Goal: Task Accomplishment & Management: Manage account settings

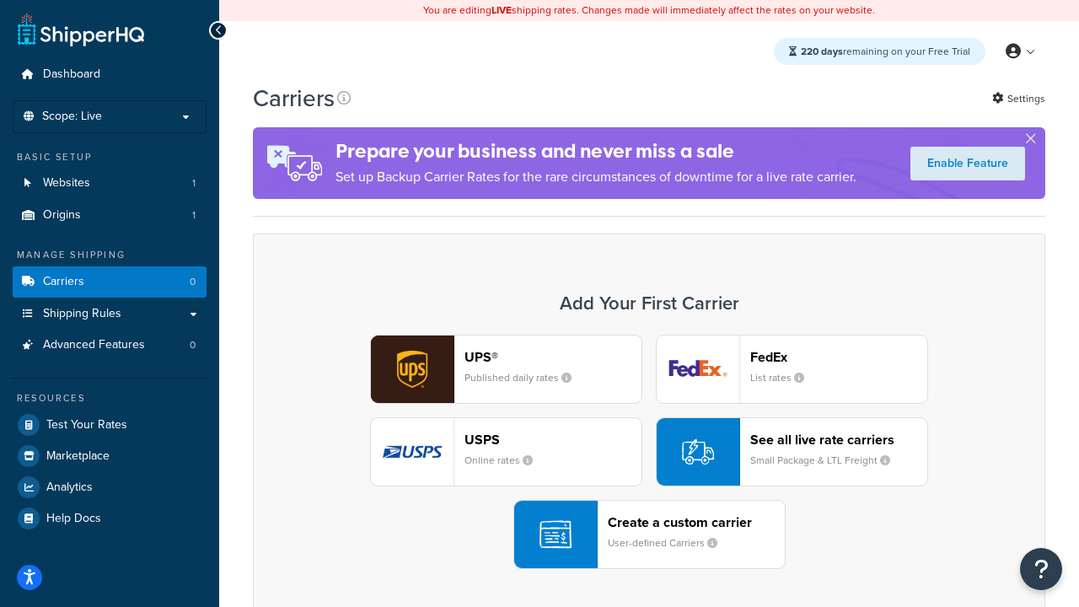
click at [649, 452] on div "UPS® Published daily rates FedEx List rates USPS Online rates See all live rate…" at bounding box center [649, 452] width 757 height 234
click at [839, 357] on header "FedEx" at bounding box center [838, 357] width 177 height 16
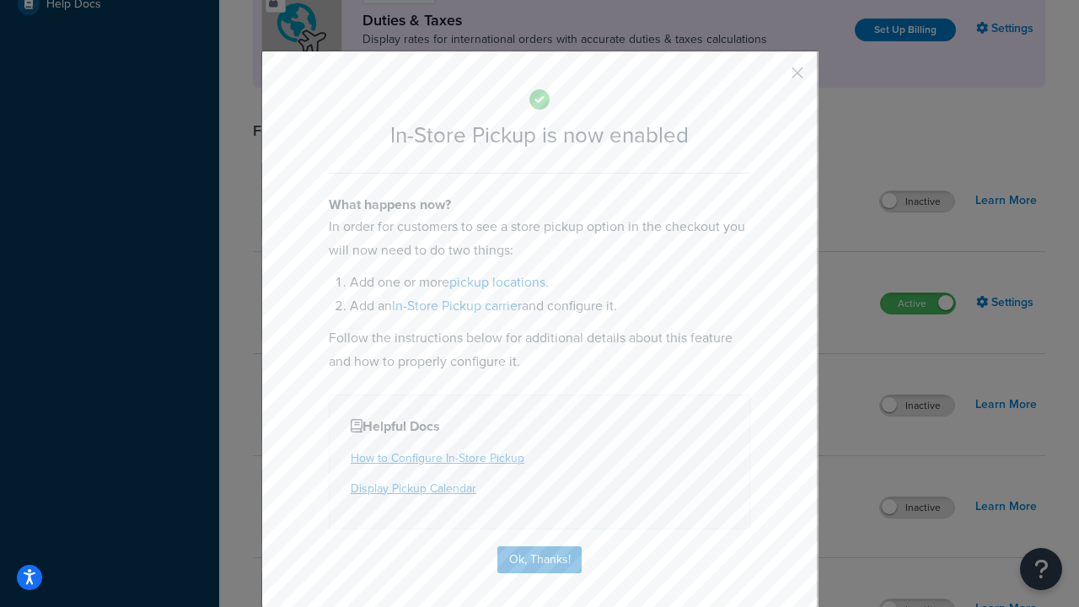
click at [772, 78] on button "button" at bounding box center [772, 79] width 4 height 4
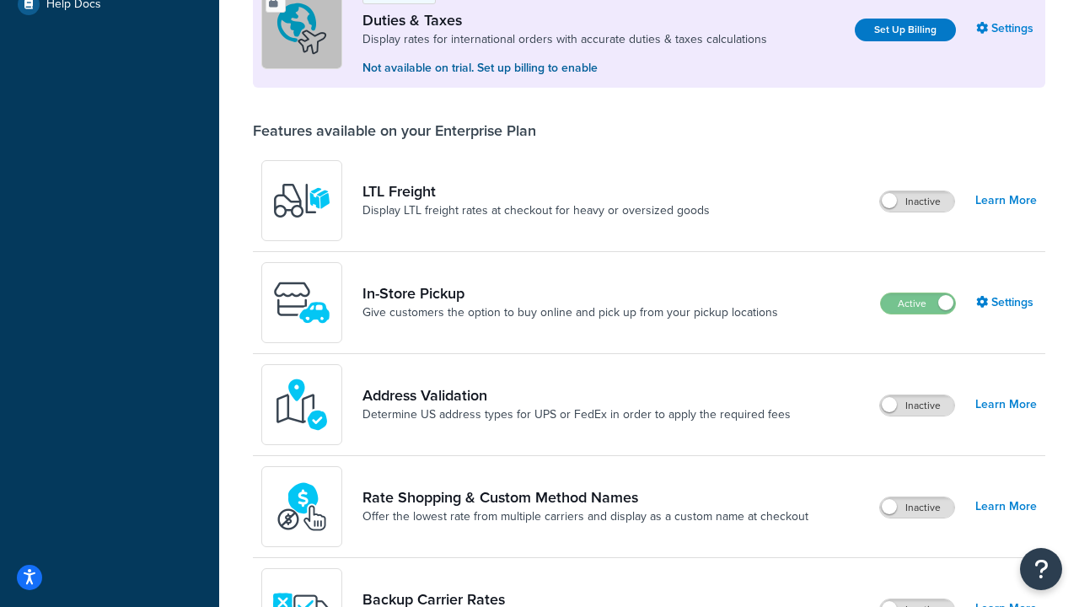
scroll to position [514, 0]
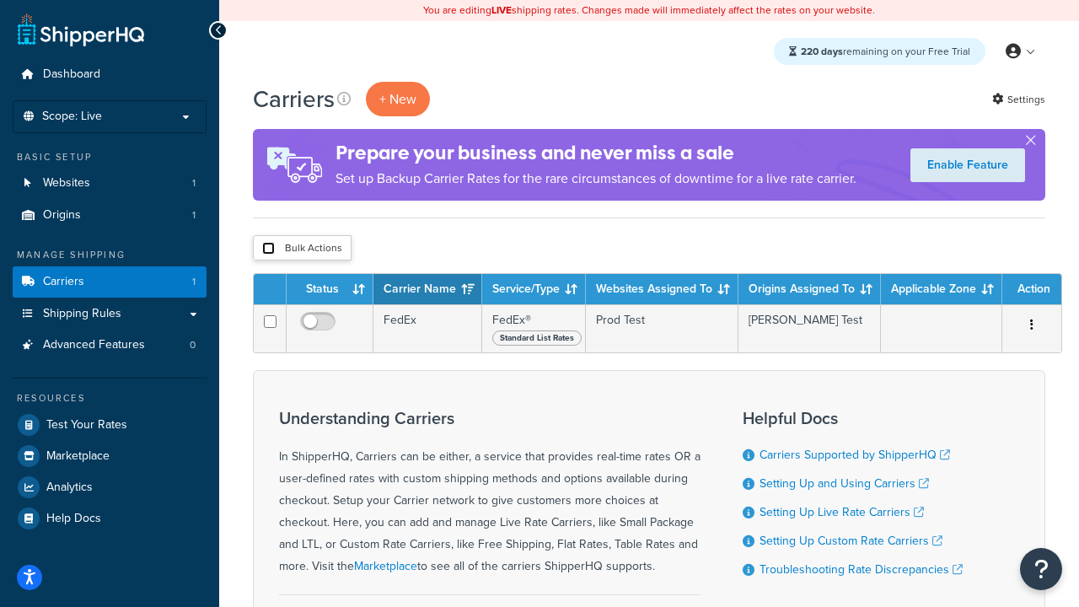
click at [268, 249] on input "checkbox" at bounding box center [268, 248] width 13 height 13
checkbox input "true"
click at [0, 0] on button "Delete" at bounding box center [0, 0] width 0 height 0
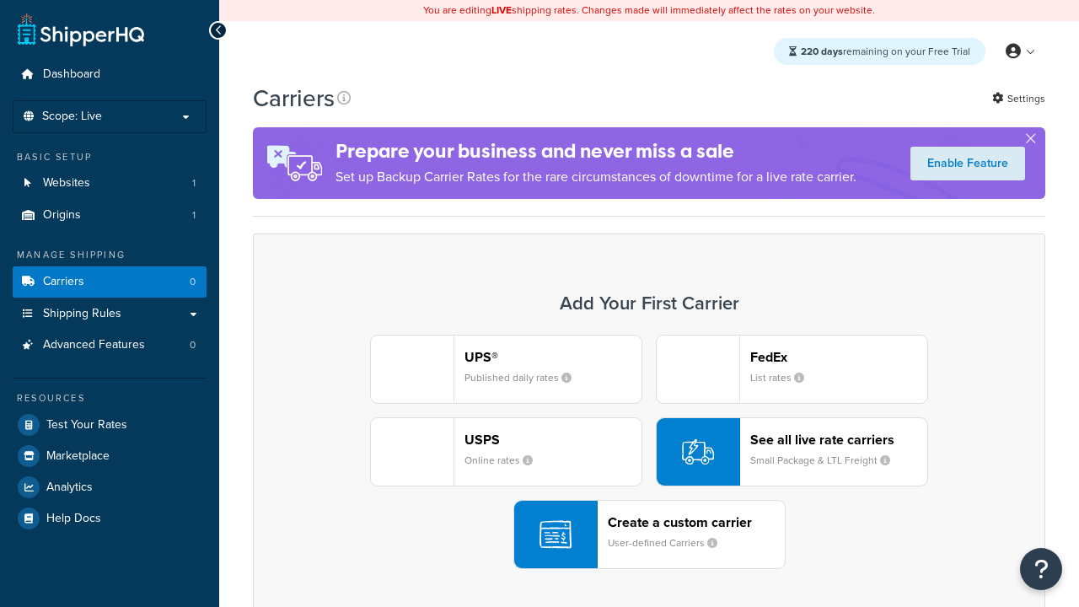
click at [506, 369] on div "UPS® Published daily rates" at bounding box center [552, 369] width 177 height 40
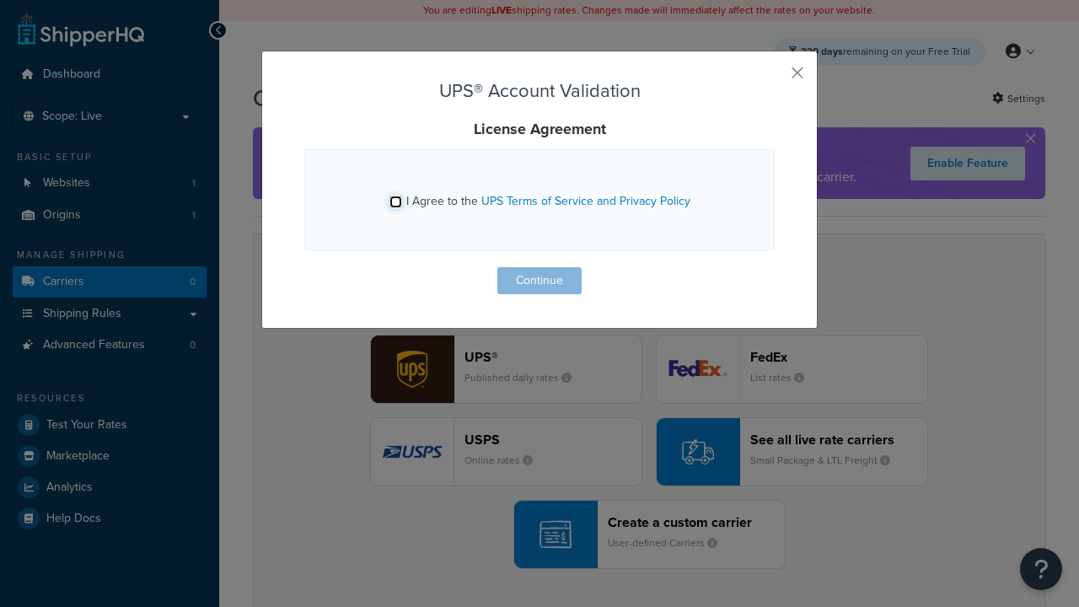
click at [395, 201] on input "I Agree to the UPS Terms of Service and Privacy Policy" at bounding box center [395, 202] width 13 height 13
checkbox input "true"
click at [539, 281] on button "Continue" at bounding box center [539, 280] width 84 height 27
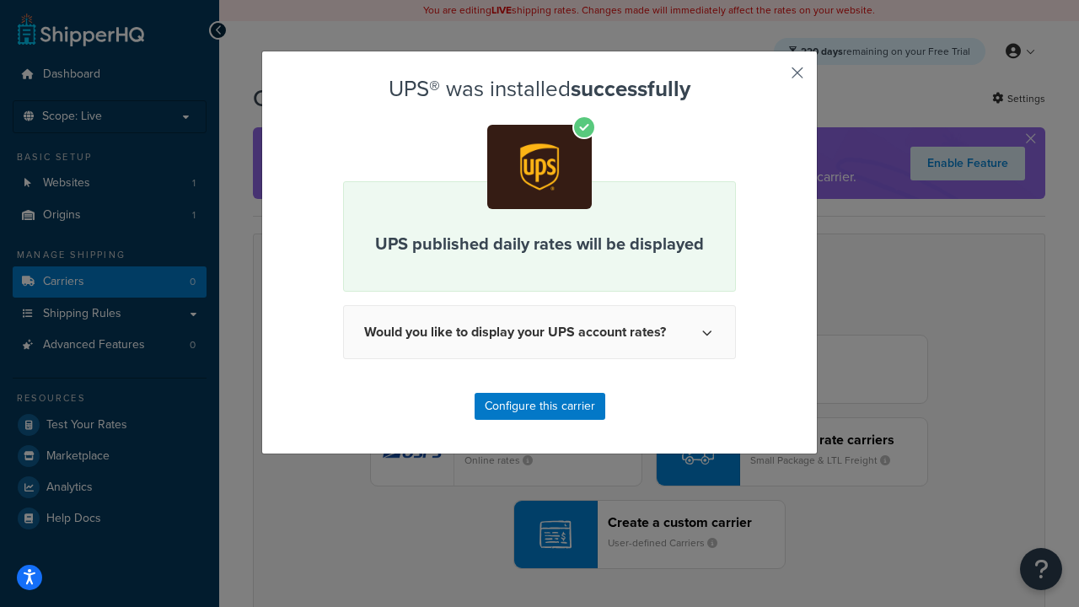
click at [772, 78] on button "button" at bounding box center [772, 79] width 4 height 4
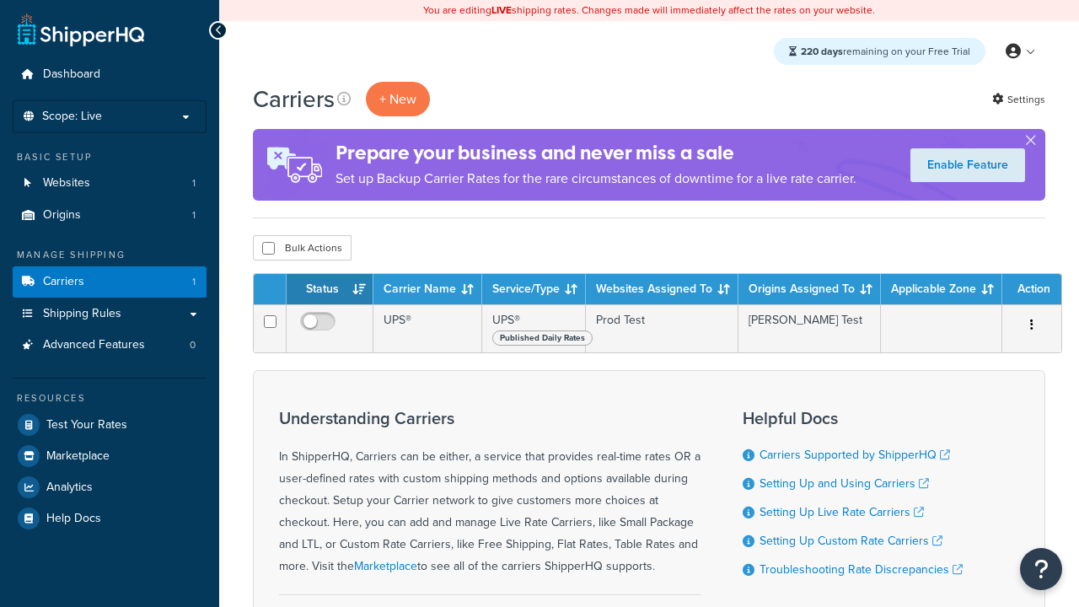
click at [330, 290] on th "Status" at bounding box center [330, 289] width 87 height 30
click at [427, 290] on th "Carrier Name" at bounding box center [427, 289] width 109 height 30
click at [534, 290] on th "Service/Type" at bounding box center [534, 289] width 104 height 30
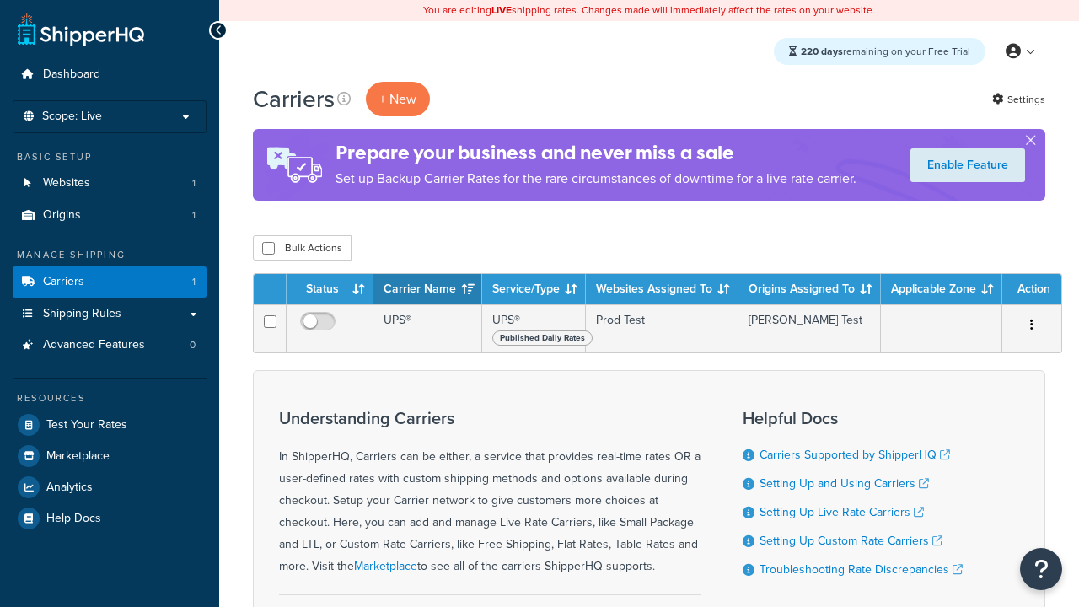
click at [662, 290] on th "Websites Assigned To" at bounding box center [662, 289] width 153 height 30
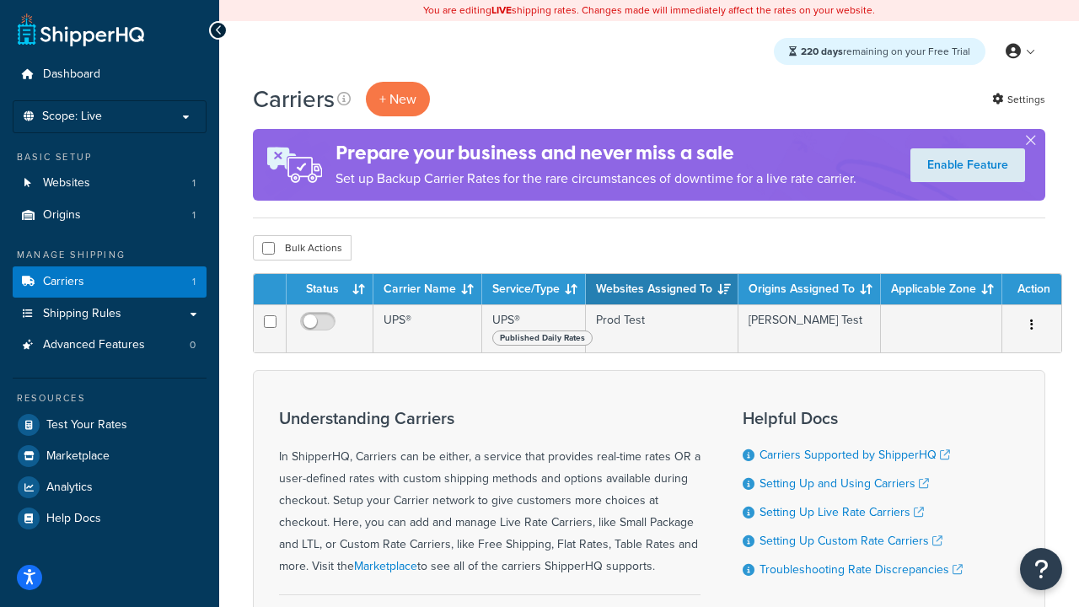
click at [662, 290] on th "Websites Assigned To" at bounding box center [662, 289] width 153 height 30
click at [809, 290] on th "Origins Assigned To" at bounding box center [809, 289] width 142 height 30
click at [941, 290] on th "Applicable Zone" at bounding box center [941, 289] width 121 height 30
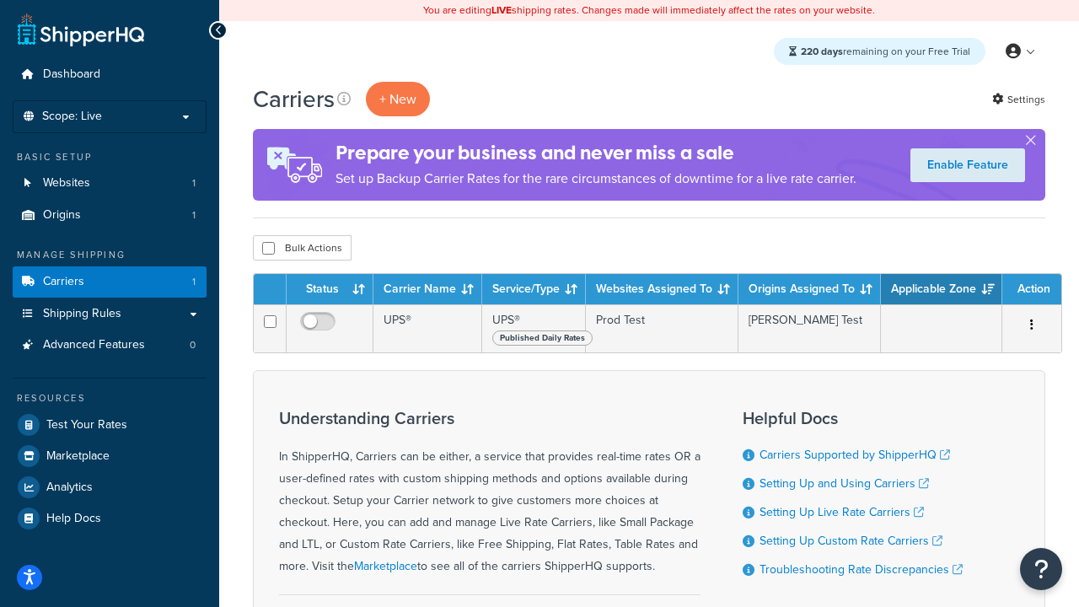
click at [1032, 290] on th "Action" at bounding box center [1031, 289] width 59 height 30
click at [344, 99] on icon at bounding box center [343, 98] width 13 height 13
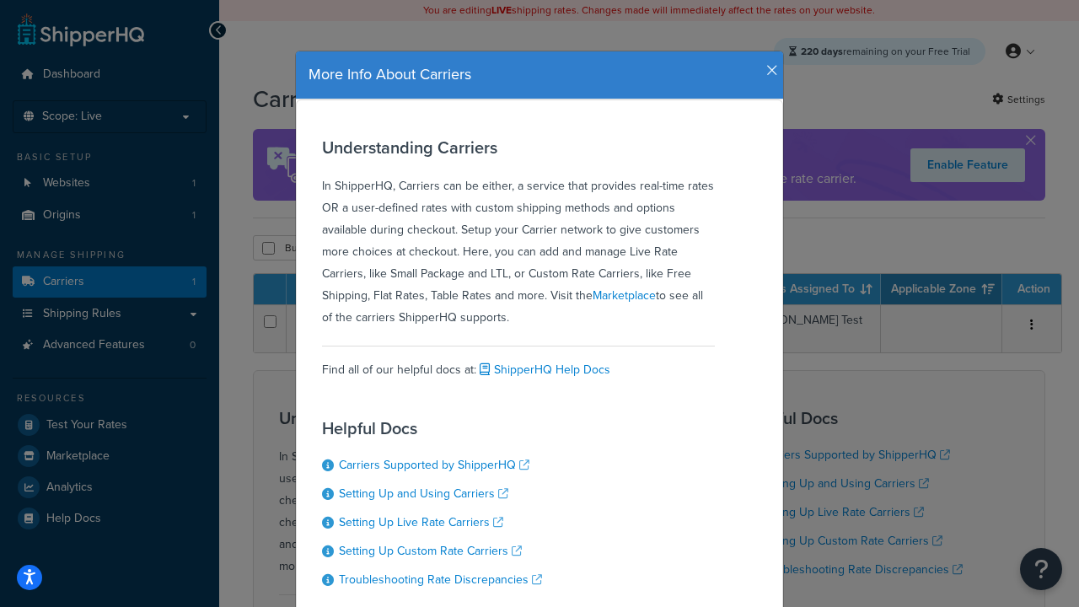
click at [768, 64] on icon "button" at bounding box center [772, 70] width 12 height 15
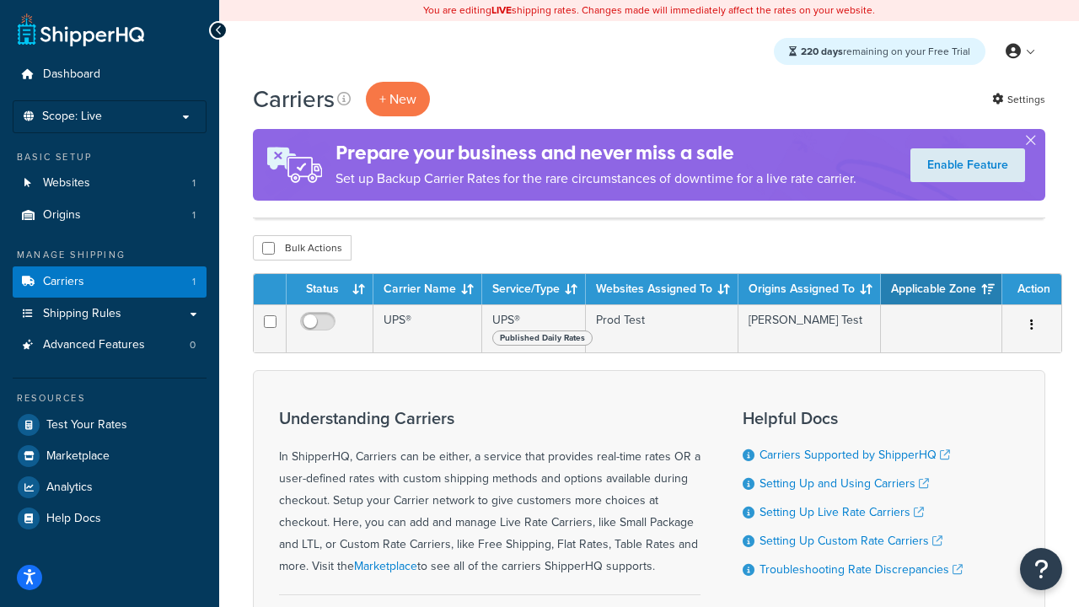
scroll to position [177, 0]
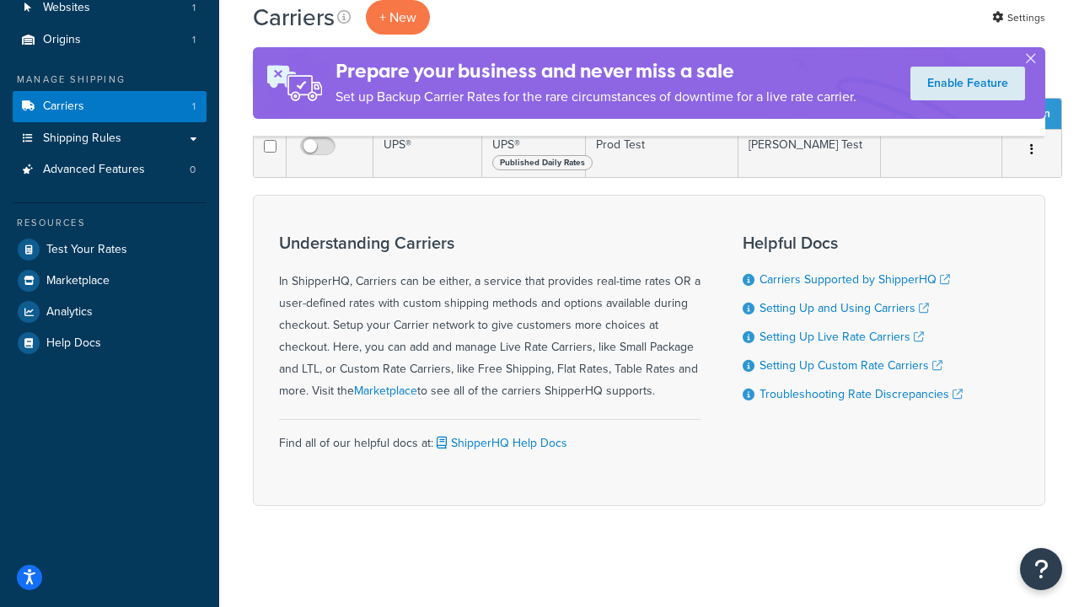
click at [268, 79] on input "checkbox" at bounding box center [268, 73] width 13 height 13
checkbox input "true"
click at [0, 0] on button "Delete" at bounding box center [0, 0] width 0 height 0
